Goal: Task Accomplishment & Management: Manage account settings

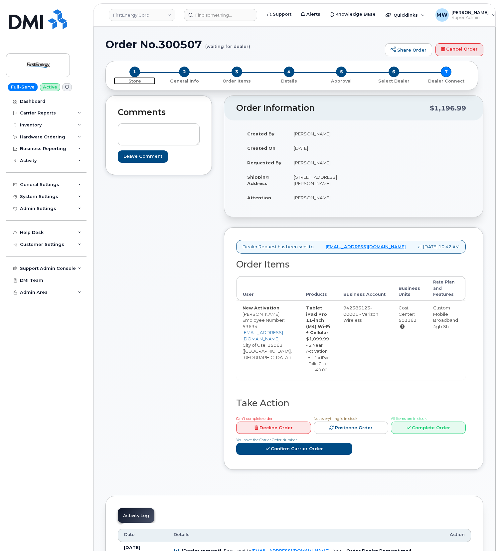
click at [137, 73] on span "1" at bounding box center [134, 72] width 11 height 11
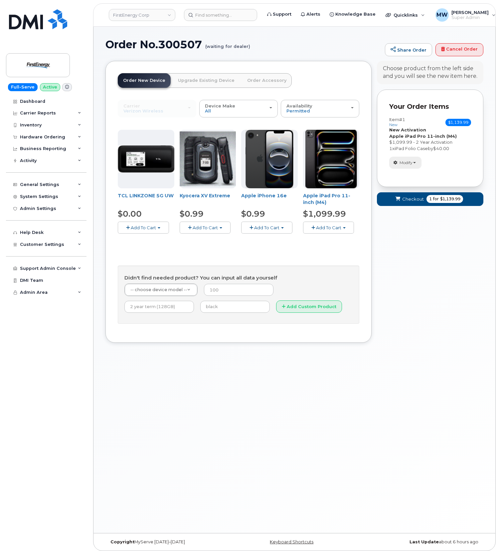
click at [410, 163] on span "Modify" at bounding box center [405, 163] width 13 height 6
click at [419, 174] on link "change" at bounding box center [420, 173] width 63 height 8
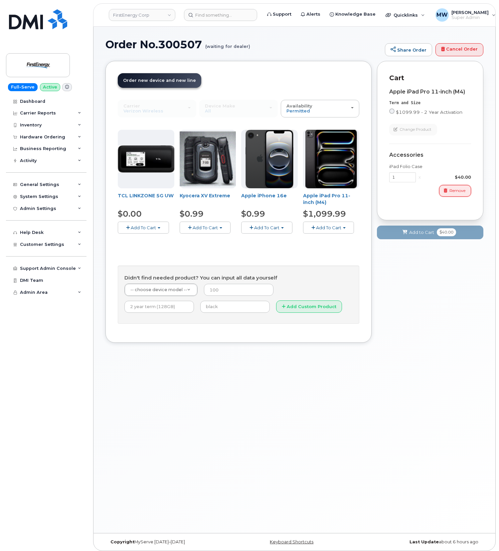
click at [463, 188] on span "Remove" at bounding box center [457, 191] width 16 height 6
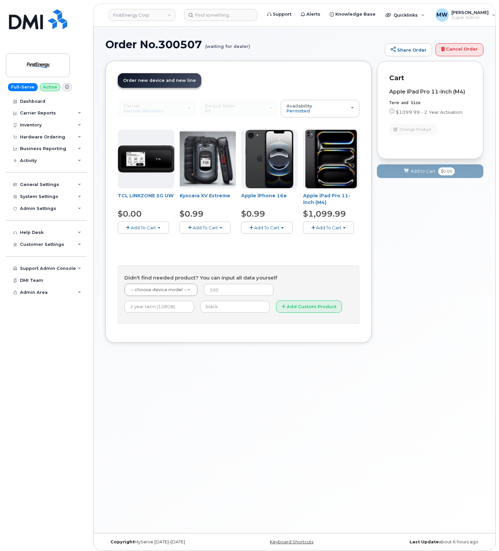
click at [422, 240] on div "Your Cart is Empty! Choose product from the left side and you will see the new …" at bounding box center [430, 207] width 106 height 292
click at [398, 109] on span "$1099.99 - 2 Year Activation" at bounding box center [429, 111] width 67 height 5
click at [394, 109] on input "$1099.99 - 2 Year Activation" at bounding box center [391, 110] width 5 height 5
radio input "true"
click at [419, 177] on button "Add to Cart $1,099.99" at bounding box center [430, 171] width 106 height 14
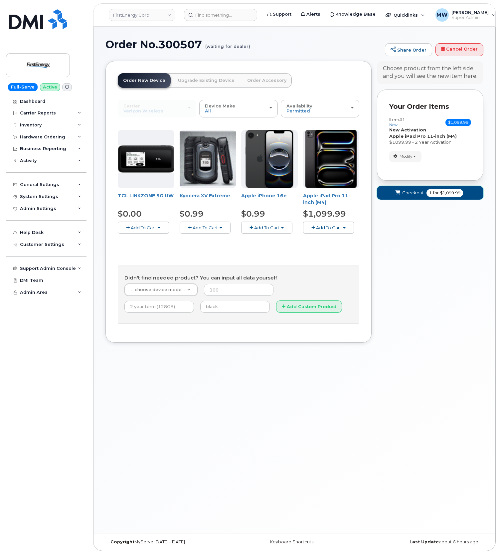
click at [397, 193] on icon "submit" at bounding box center [397, 193] width 5 height 4
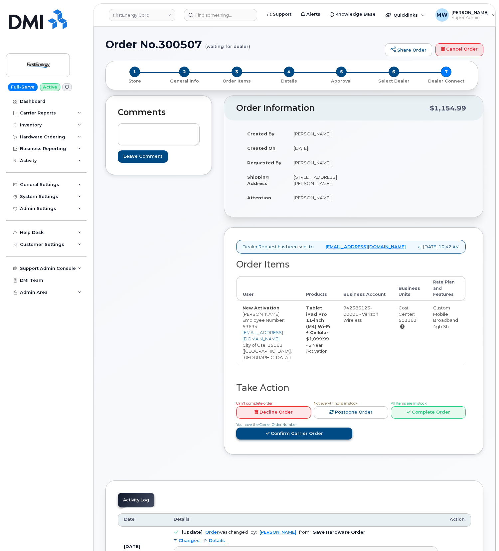
click at [320, 440] on link "Confirm Carrier Order" at bounding box center [294, 433] width 116 height 12
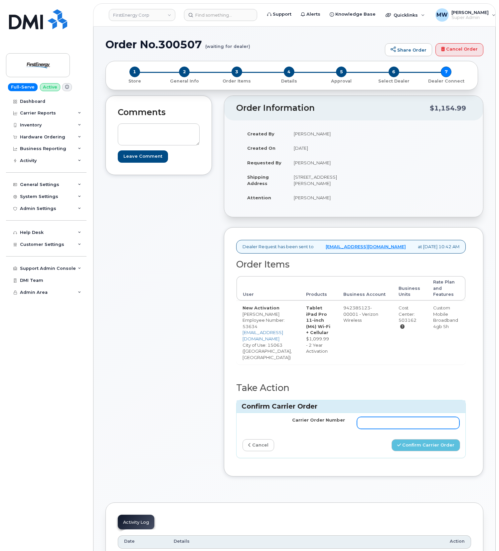
drag, startPoint x: 367, startPoint y: 442, endPoint x: 354, endPoint y: 439, distance: 13.6
click at [366, 429] on input "Carrier Order Number" at bounding box center [408, 423] width 102 height 12
paste input "9259308"
type input "9259308"
click at [427, 451] on button "Confirm Carrier Order" at bounding box center [425, 445] width 69 height 12
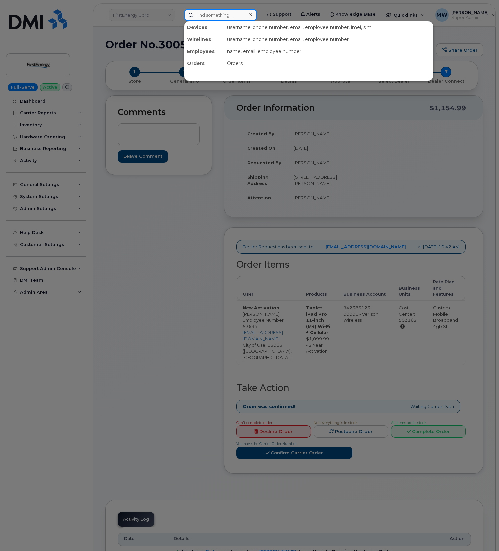
click at [220, 14] on input at bounding box center [220, 15] width 73 height 12
paste input "2016758628"
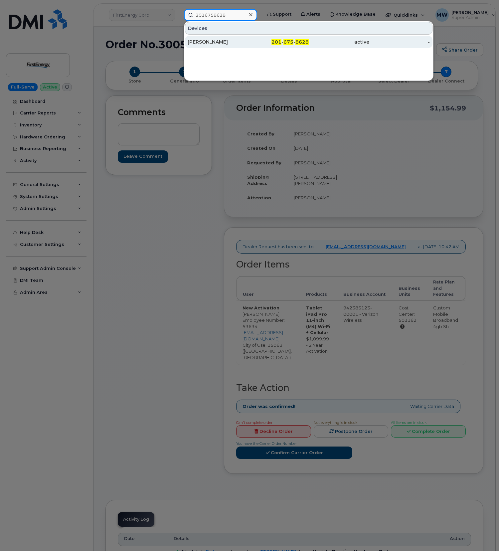
type input "2016758628"
click at [301, 36] on link "Gerry Spahn 201 - 675 - 8628 active -" at bounding box center [308, 42] width 247 height 12
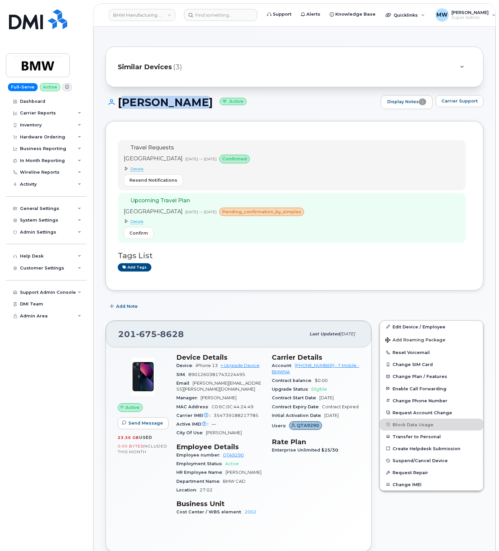
drag, startPoint x: 186, startPoint y: 100, endPoint x: 120, endPoint y: 101, distance: 65.2
click at [120, 101] on h1 "[PERSON_NAME] Active" at bounding box center [241, 102] width 272 height 12
copy h1 "[PERSON_NAME]"
drag, startPoint x: 245, startPoint y: 460, endPoint x: 227, endPoint y: 467, distance: 19.7
click at [221, 458] on div "Employee number QTA9290" at bounding box center [219, 455] width 87 height 9
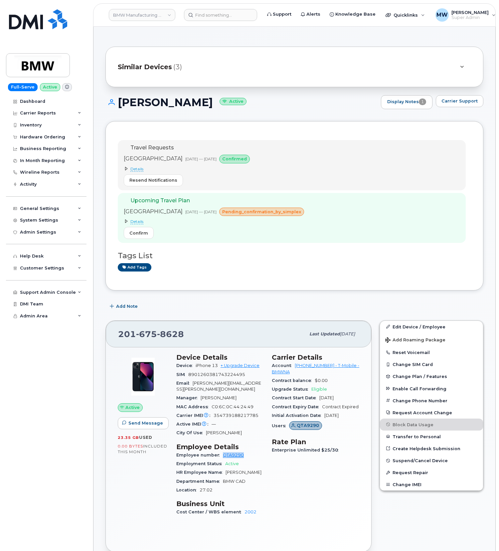
copy link "QTA9290"
drag, startPoint x: 294, startPoint y: 369, endPoint x: 322, endPoint y: 371, distance: 28.4
click at [322, 371] on div "Account 973767968 - T-Mobile - BMWNA" at bounding box center [315, 368] width 87 height 15
copy link "973767968"
drag, startPoint x: 298, startPoint y: 374, endPoint x: 290, endPoint y: 362, distance: 14.3
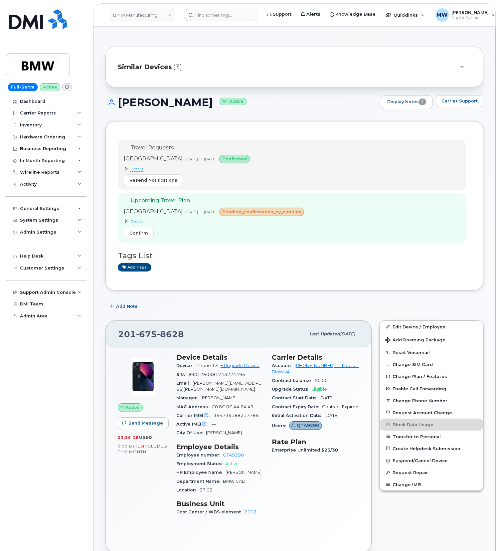
click at [290, 361] on h3 "Carrier Details" at bounding box center [315, 357] width 87 height 8
drag, startPoint x: 294, startPoint y: 367, endPoint x: 322, endPoint y: 370, distance: 28.1
click at [322, 370] on div "Account 973767968 - T-Mobile - BMWNA" at bounding box center [315, 368] width 87 height 15
copy link "973767968"
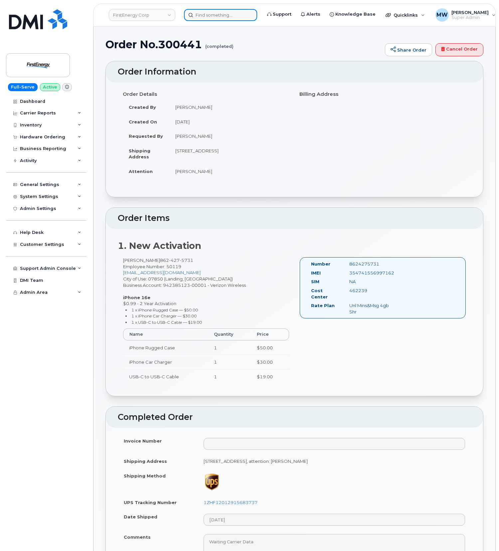
click at [245, 18] on input at bounding box center [220, 15] width 73 height 12
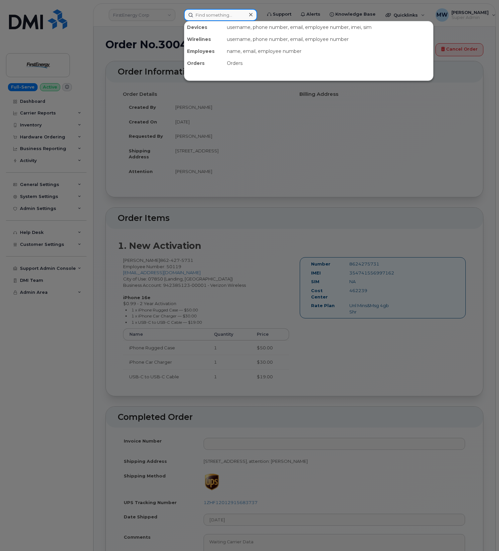
paste input "9096053204"
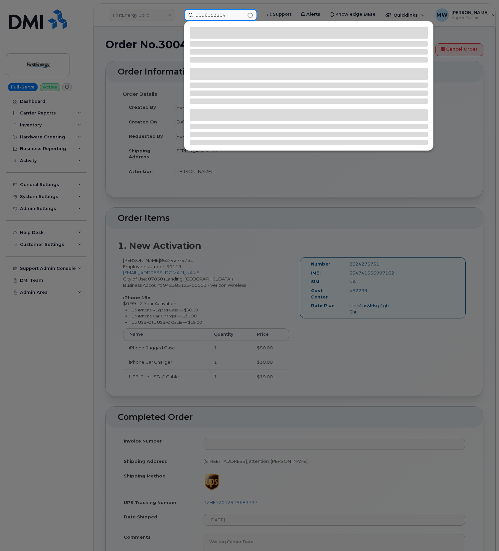
type input "9096053204"
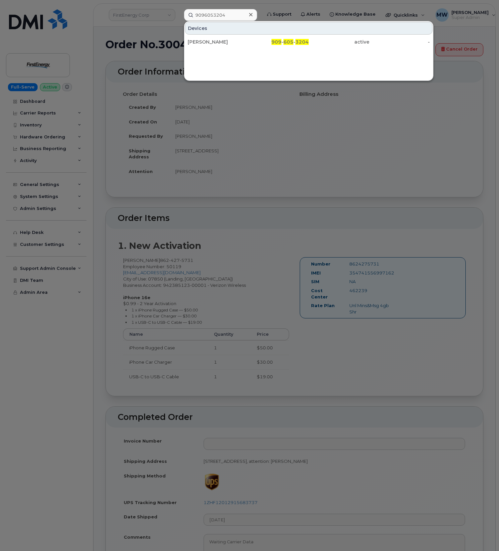
drag, startPoint x: 294, startPoint y: 45, endPoint x: 0, endPoint y: 83, distance: 296.4
click at [294, 45] on div "909 - 605 - 3204" at bounding box center [278, 42] width 61 height 7
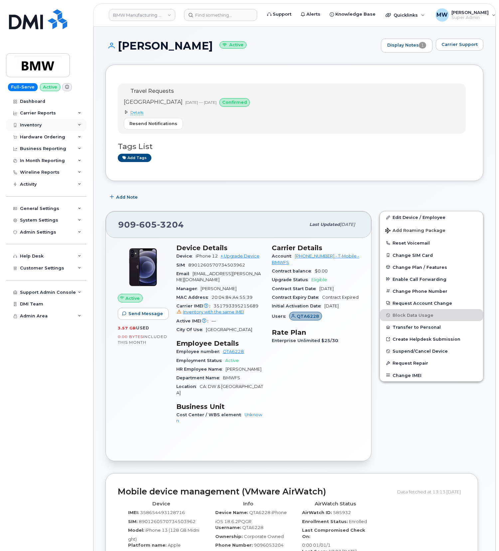
drag, startPoint x: 34, startPoint y: 132, endPoint x: 32, endPoint y: 128, distance: 3.6
click at [34, 132] on div "Hardware Ordering" at bounding box center [46, 137] width 80 height 12
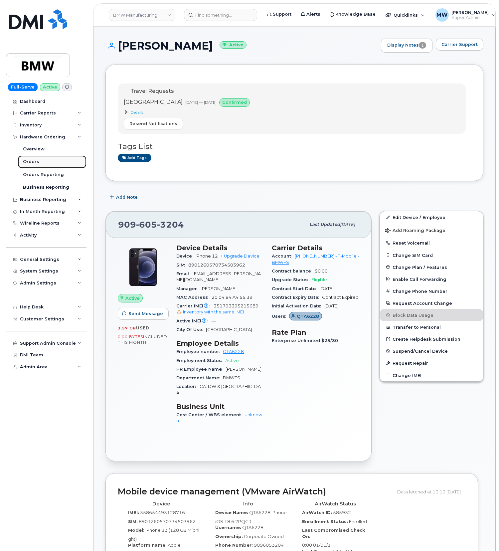
click at [34, 161] on div "Orders" at bounding box center [31, 162] width 16 height 6
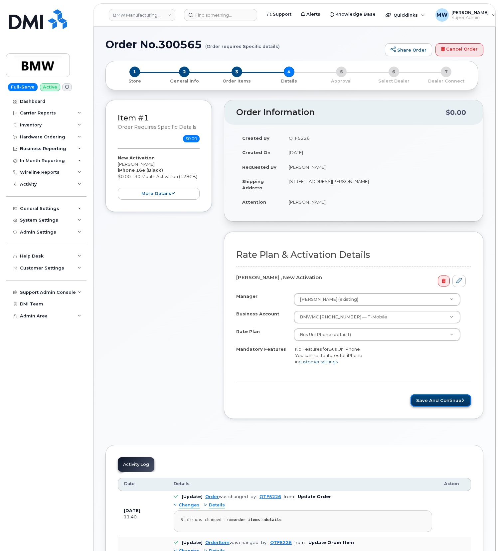
click at [457, 398] on button "Save and Continue" at bounding box center [440, 400] width 61 height 12
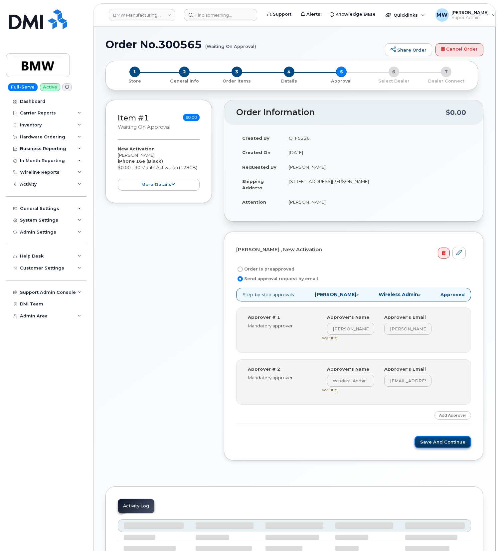
click at [442, 443] on button "Save and Continue" at bounding box center [442, 442] width 57 height 12
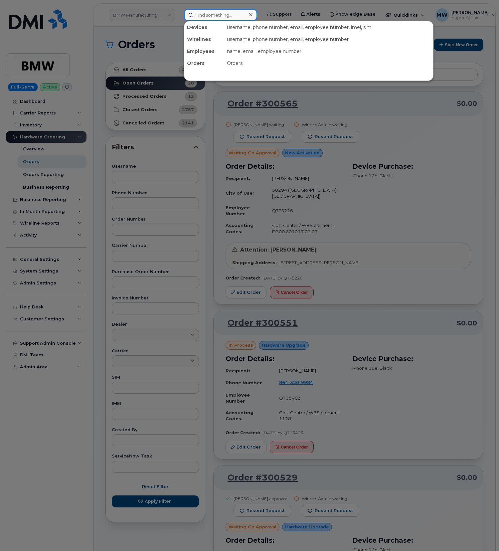
click at [245, 14] on input at bounding box center [220, 15] width 73 height 12
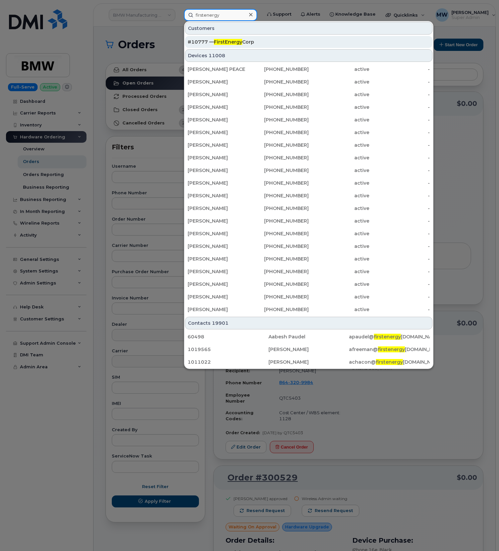
type input "firstenergy"
click at [240, 47] on div "#10777 — FirstEnergy Corp" at bounding box center [309, 42] width 242 height 12
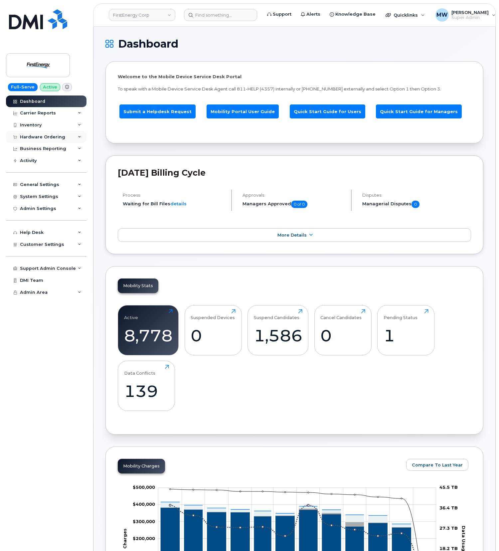
click at [48, 136] on div "Hardware Ordering" at bounding box center [42, 136] width 45 height 5
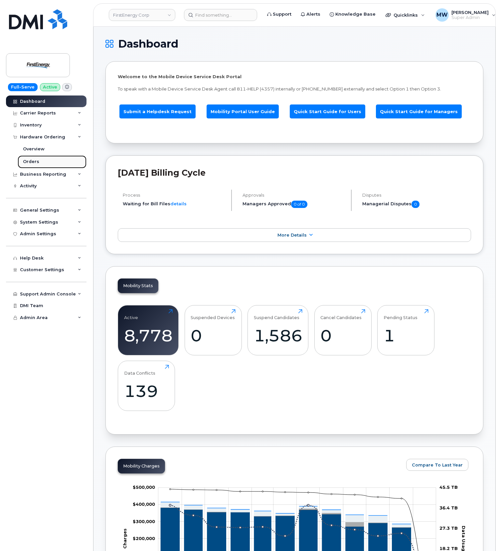
click at [45, 162] on link "Orders" at bounding box center [52, 161] width 69 height 13
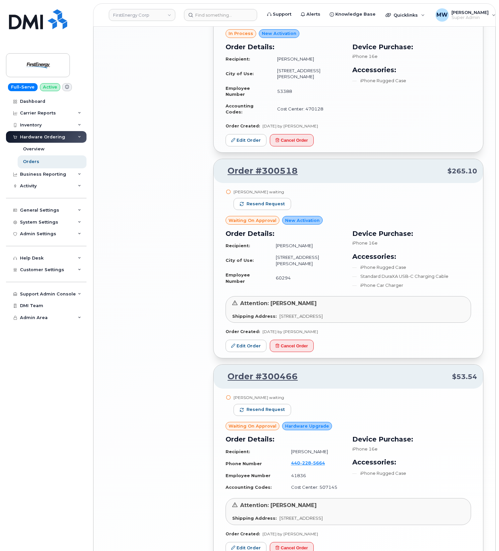
scroll to position [1038, 0]
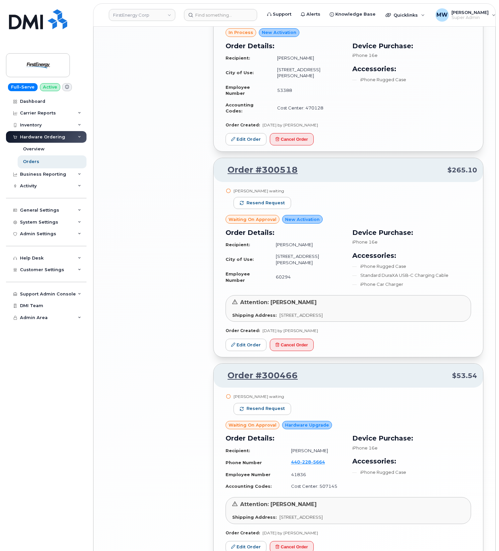
click at [207, 17] on input at bounding box center [220, 15] width 73 height 12
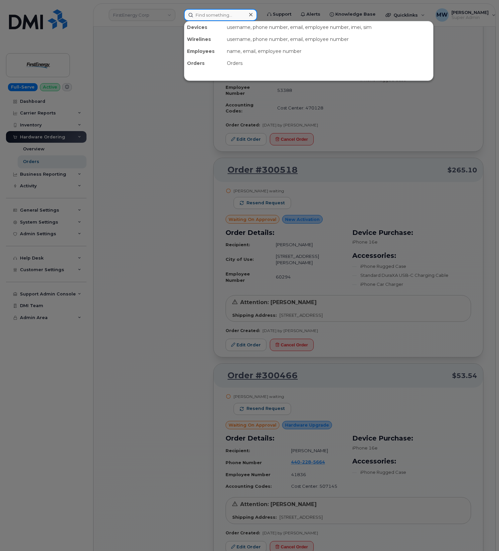
paste input "Grace Ammons,"
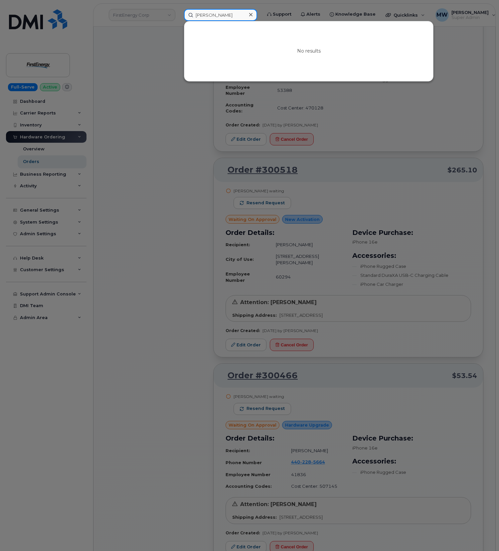
type input "Grace Ammons"
click at [175, 227] on div at bounding box center [249, 275] width 499 height 551
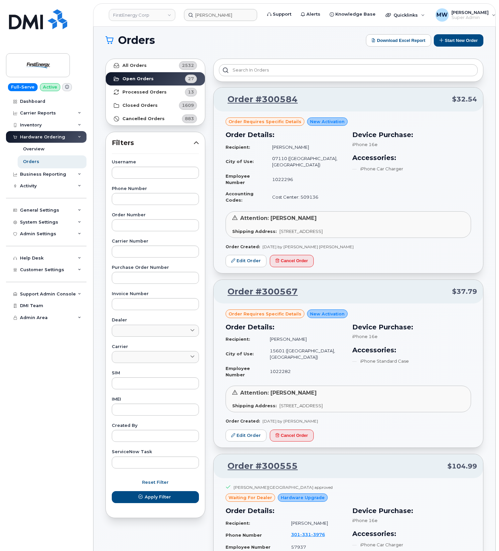
scroll to position [0, 0]
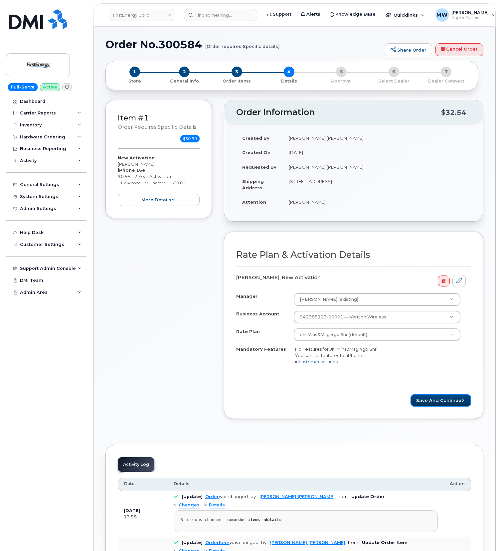
drag, startPoint x: 443, startPoint y: 406, endPoint x: 414, endPoint y: 208, distance: 200.0
click at [442, 404] on button "Save and Continue" at bounding box center [440, 400] width 61 height 12
click at [458, 402] on button "Save and Continue" at bounding box center [440, 400] width 61 height 12
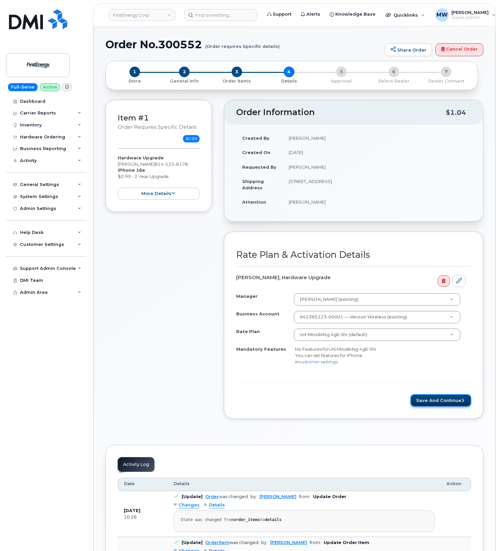
drag, startPoint x: 427, startPoint y: 403, endPoint x: 433, endPoint y: 406, distance: 6.6
click at [427, 403] on button "Save and Continue" at bounding box center [440, 400] width 61 height 12
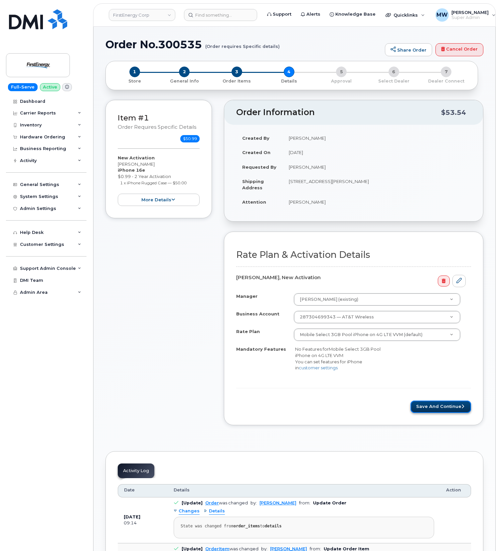
click at [433, 410] on button "Save and Continue" at bounding box center [440, 406] width 61 height 12
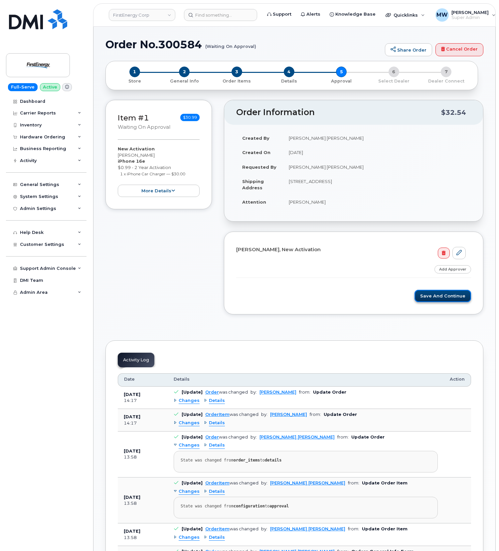
click at [436, 298] on button "Save and Continue" at bounding box center [442, 296] width 57 height 12
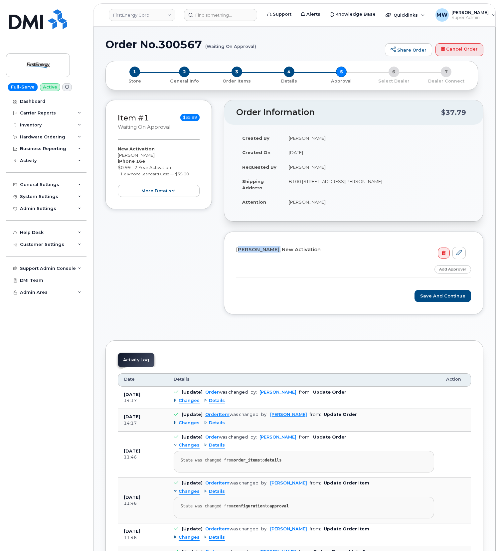
drag, startPoint x: 277, startPoint y: 248, endPoint x: 236, endPoint y: 249, distance: 41.3
click at [236, 249] on div "Grace Ammons, New Activation Step-by-step approvals: Approved Add Approver Save…" at bounding box center [353, 272] width 259 height 83
copy h4 "Grace Ammons,"
click at [188, 197] on button "more details" at bounding box center [159, 191] width 82 height 12
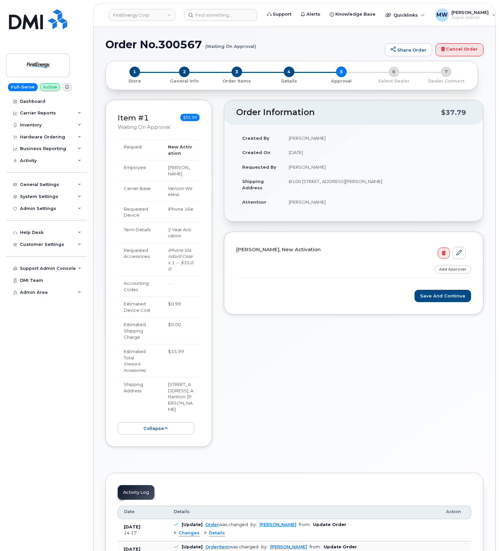
click at [323, 203] on td "Grace Ammons" at bounding box center [377, 202] width 188 height 15
click at [450, 273] on link "Add Approver" at bounding box center [452, 269] width 37 height 8
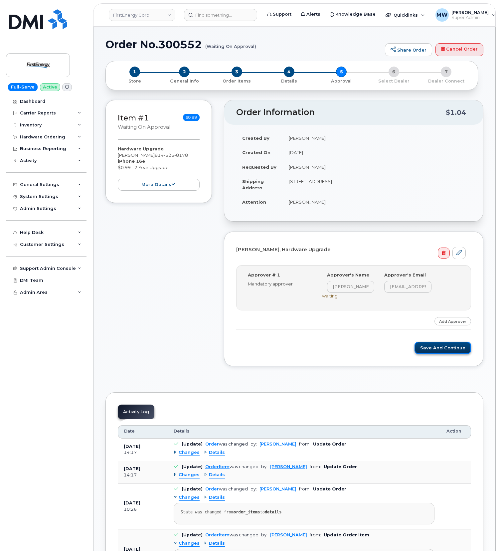
click at [456, 350] on button "Save and Continue" at bounding box center [442, 348] width 57 height 12
click at [435, 354] on button "Save and Continue" at bounding box center [442, 348] width 57 height 12
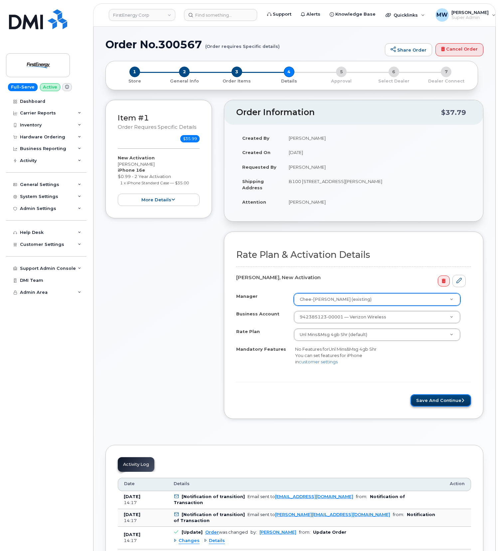
click at [438, 406] on button "Save and Continue" at bounding box center [440, 400] width 61 height 12
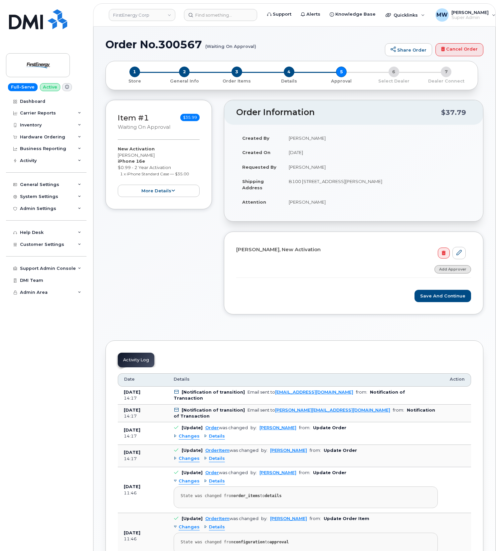
click at [443, 271] on link "Add Approver" at bounding box center [452, 269] width 37 height 8
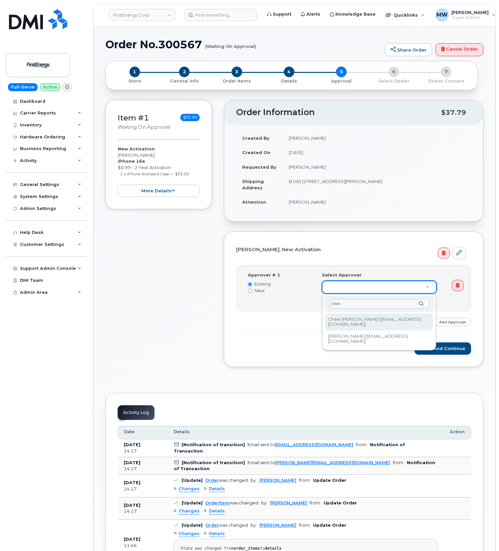
type input "chee"
type input "2077162"
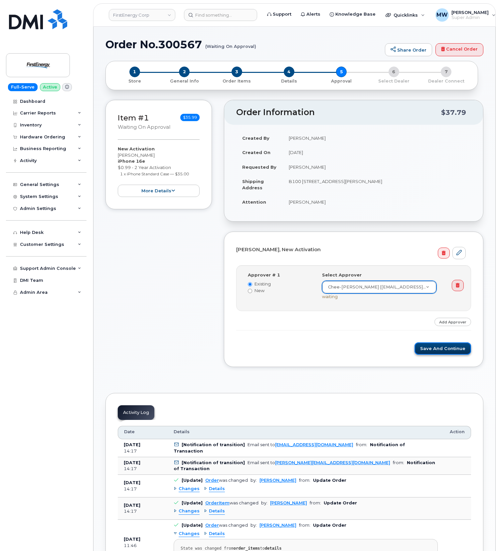
click at [441, 348] on button "Save and Continue" at bounding box center [442, 348] width 57 height 12
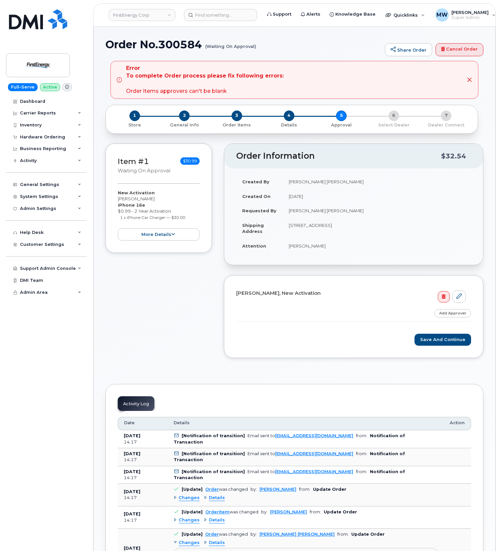
click at [279, 296] on h4 "[PERSON_NAME], New Activation" at bounding box center [350, 293] width 229 height 6
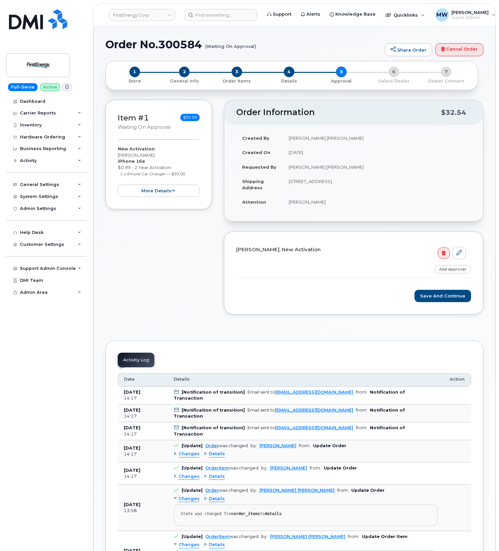
drag, startPoint x: 327, startPoint y: 201, endPoint x: 284, endPoint y: 204, distance: 43.0
click at [284, 204] on td "[PERSON_NAME]" at bounding box center [377, 202] width 188 height 15
copy td "[PERSON_NAME]"
click at [220, 18] on input at bounding box center [220, 15] width 73 height 12
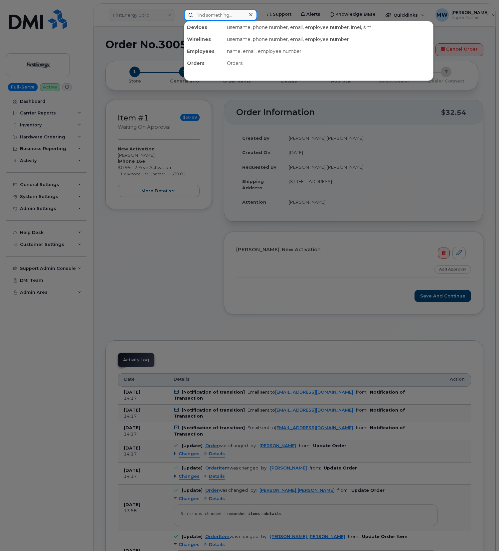
paste input "[PERSON_NAME]"
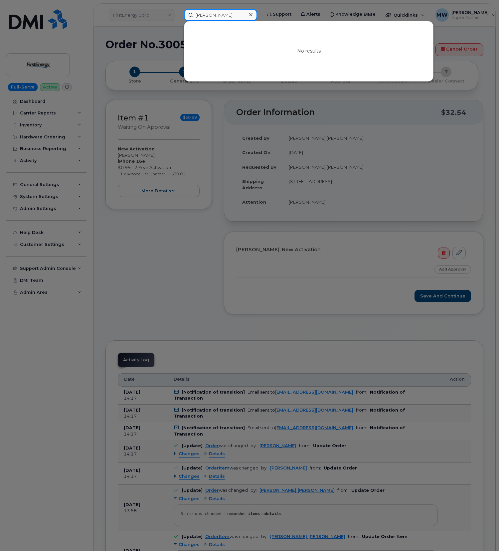
type input "[PERSON_NAME]"
click at [182, 183] on div at bounding box center [249, 275] width 499 height 551
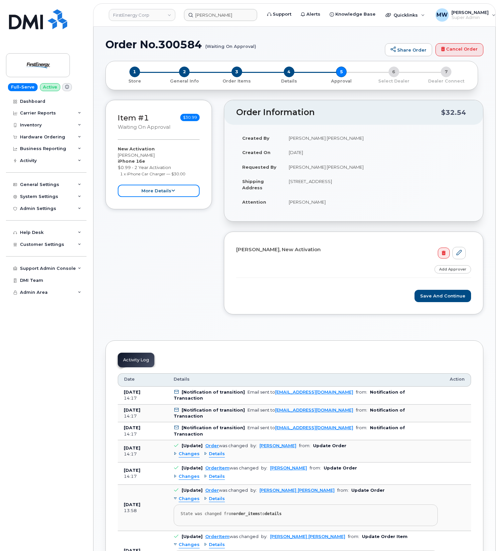
click at [183, 193] on button "more details" at bounding box center [159, 191] width 82 height 12
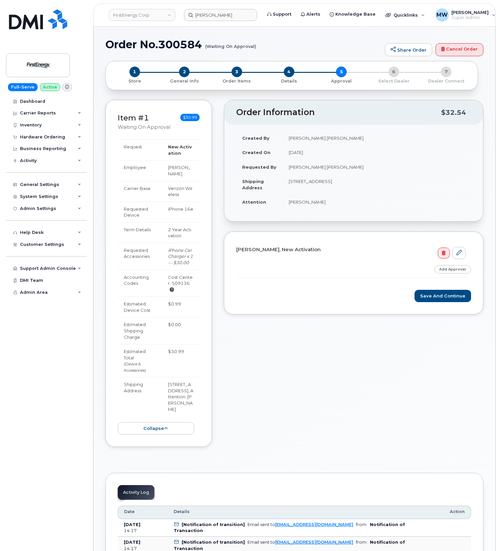
click at [175, 285] on div "Cost Center: 509136" at bounding box center [181, 283] width 26 height 19
click at [288, 75] on span "4" at bounding box center [289, 72] width 11 height 11
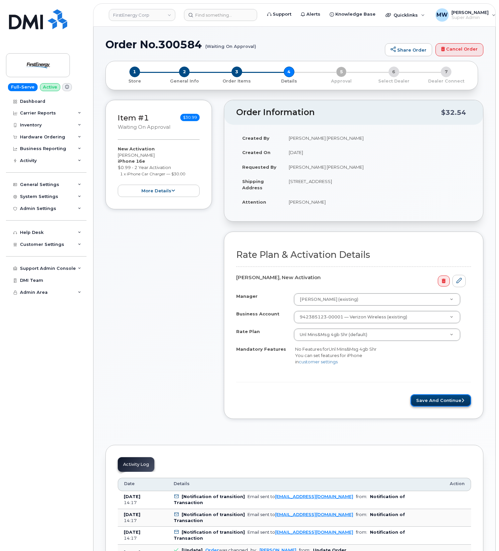
click at [428, 402] on button "Save and Continue" at bounding box center [440, 400] width 61 height 12
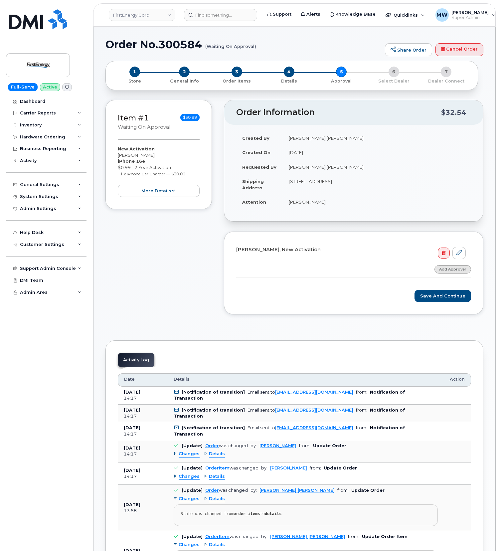
click at [458, 273] on link "Add Approver" at bounding box center [452, 269] width 37 height 8
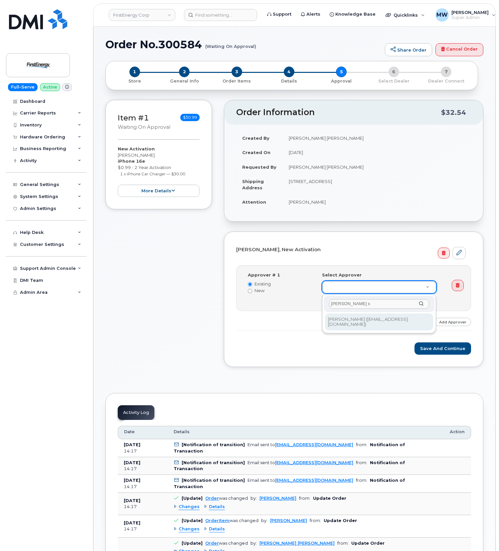
type input "[PERSON_NAME] s"
type input "2069654"
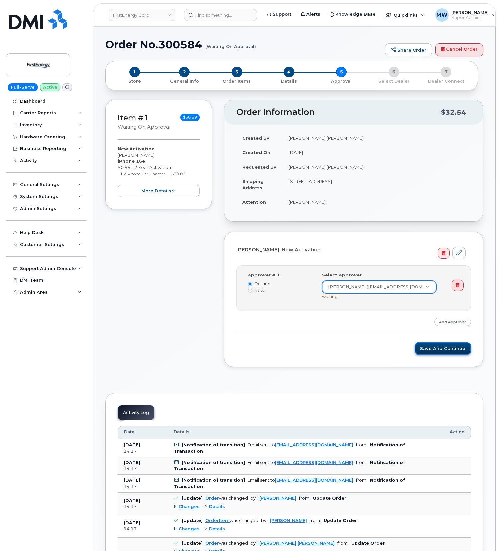
click at [449, 349] on button "Save and Continue" at bounding box center [442, 348] width 57 height 12
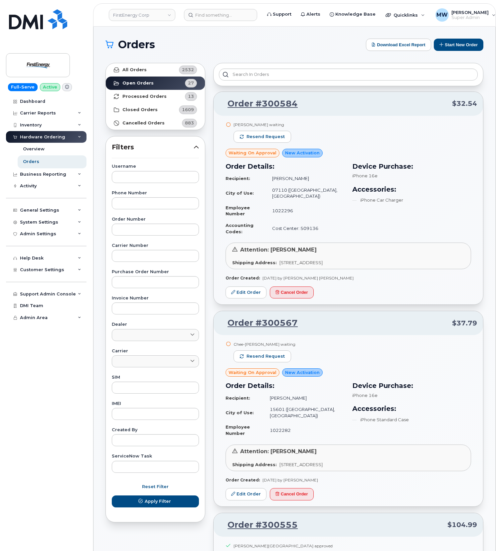
click at [408, 136] on div "[PERSON_NAME] waiting Resend request" at bounding box center [347, 135] width 245 height 27
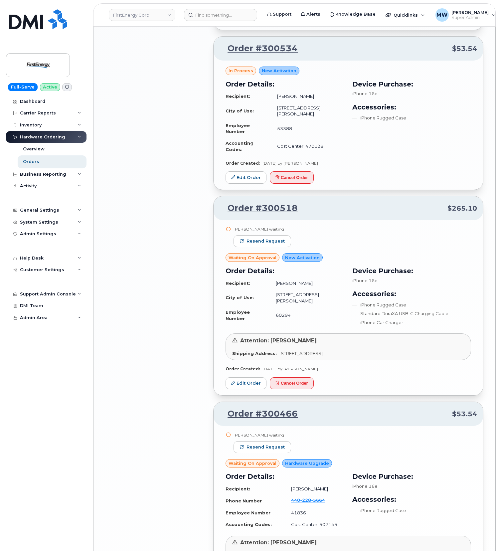
scroll to position [1141, 0]
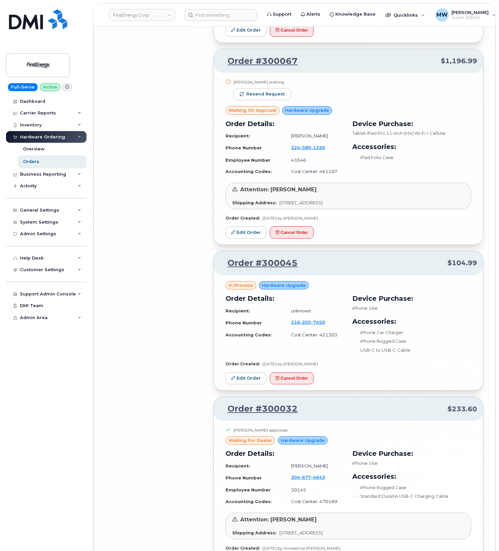
scroll to position [2733, 0]
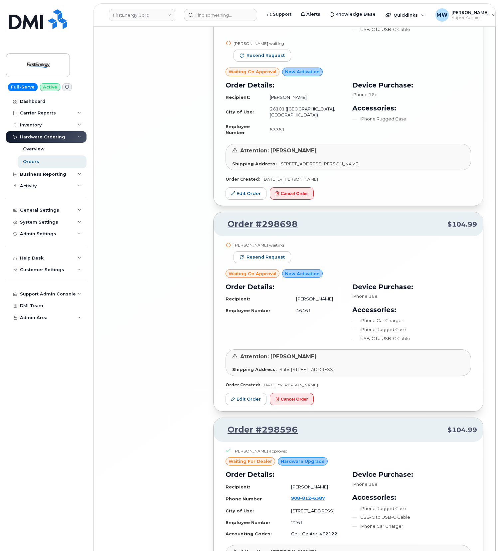
scroll to position [4438, 0]
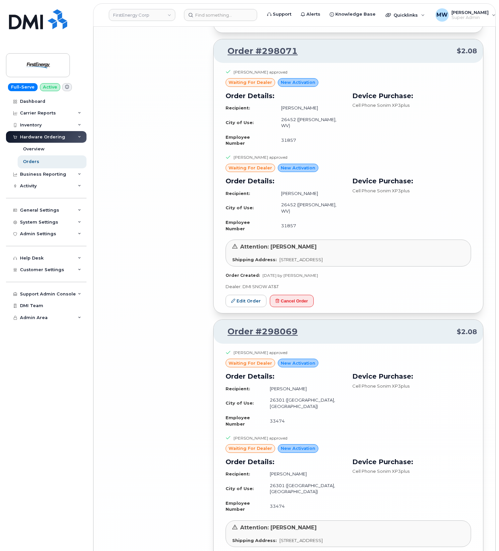
scroll to position [4739, 0]
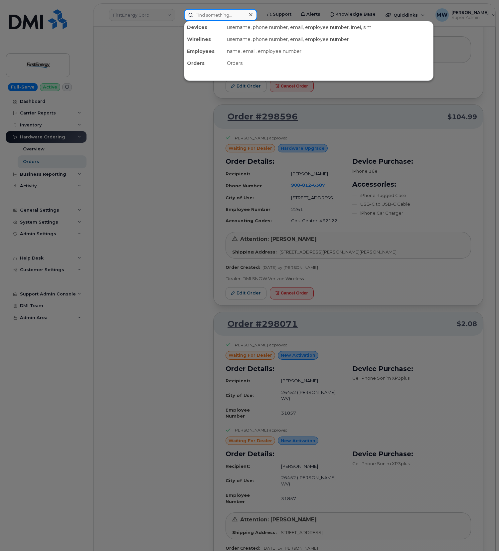
click at [221, 18] on input at bounding box center [220, 15] width 73 height 12
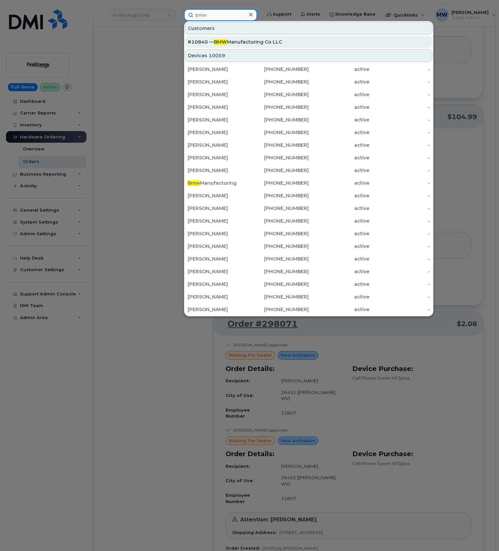
type input "bmw"
click at [276, 46] on div "#10840 — BMW Manufacturing Co LLC" at bounding box center [309, 42] width 242 height 12
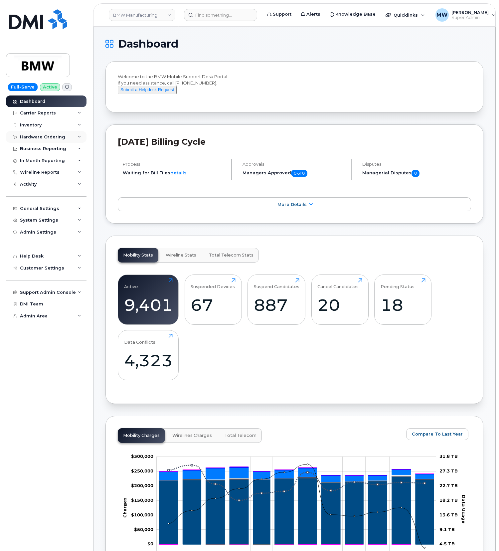
click at [56, 140] on div "Hardware Ordering" at bounding box center [46, 137] width 80 height 12
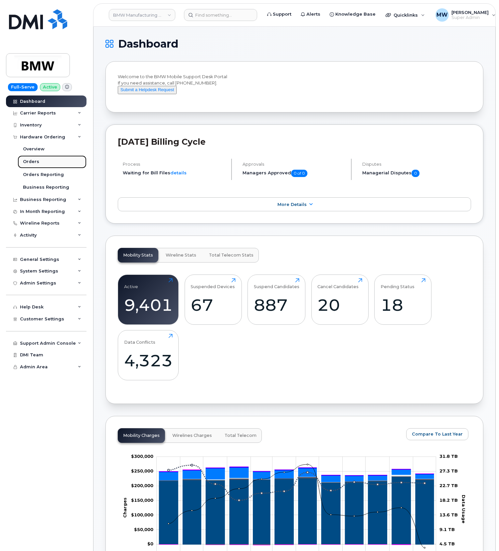
click at [26, 161] on div "Orders" at bounding box center [31, 162] width 16 height 6
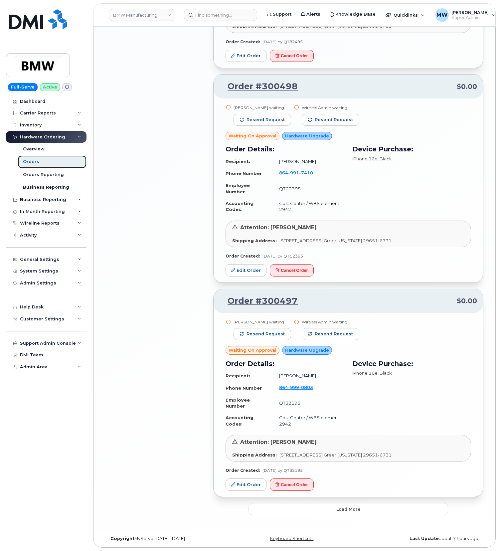
scroll to position [1284, 0]
click at [387, 505] on button "Load more" at bounding box center [348, 509] width 200 height 12
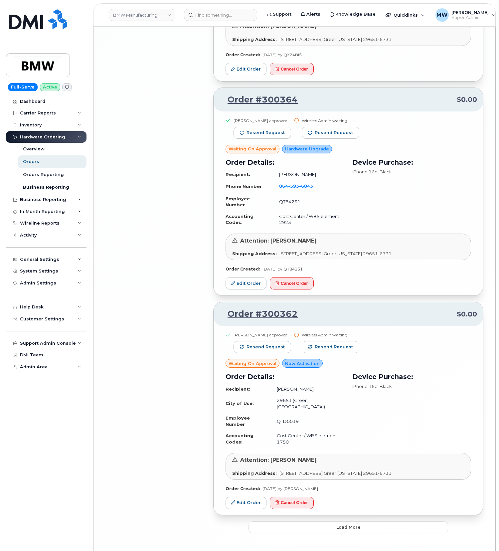
scroll to position [2975, 0]
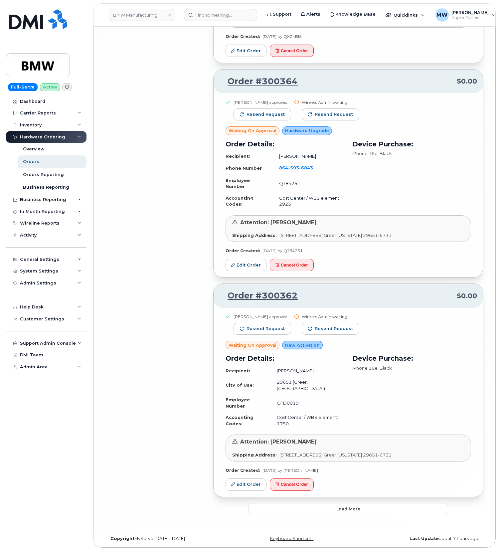
click at [351, 505] on span "Load more" at bounding box center [348, 508] width 24 height 6
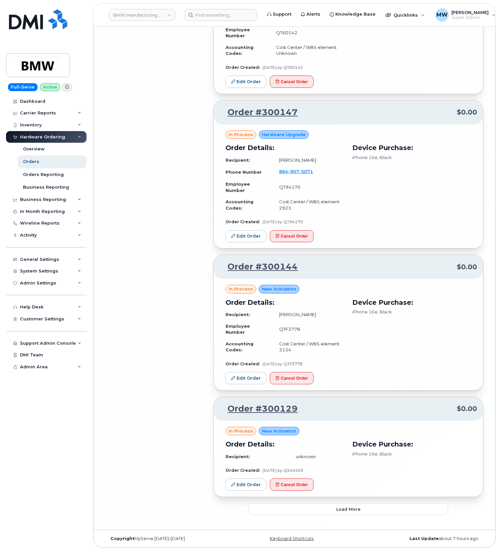
scroll to position [4376, 0]
click at [360, 504] on button "Load more" at bounding box center [348, 509] width 200 height 12
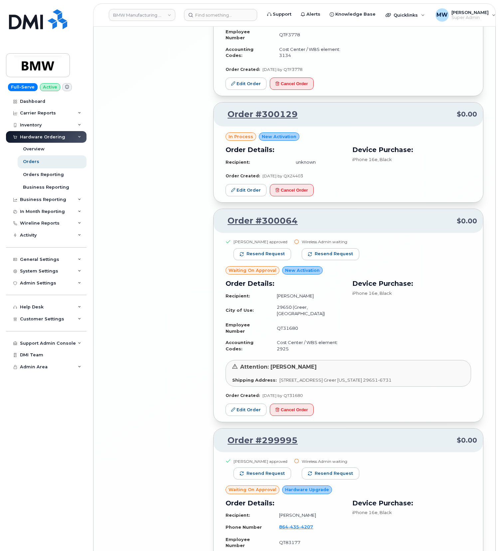
scroll to position [4477, 0]
